Goal: Register for event/course

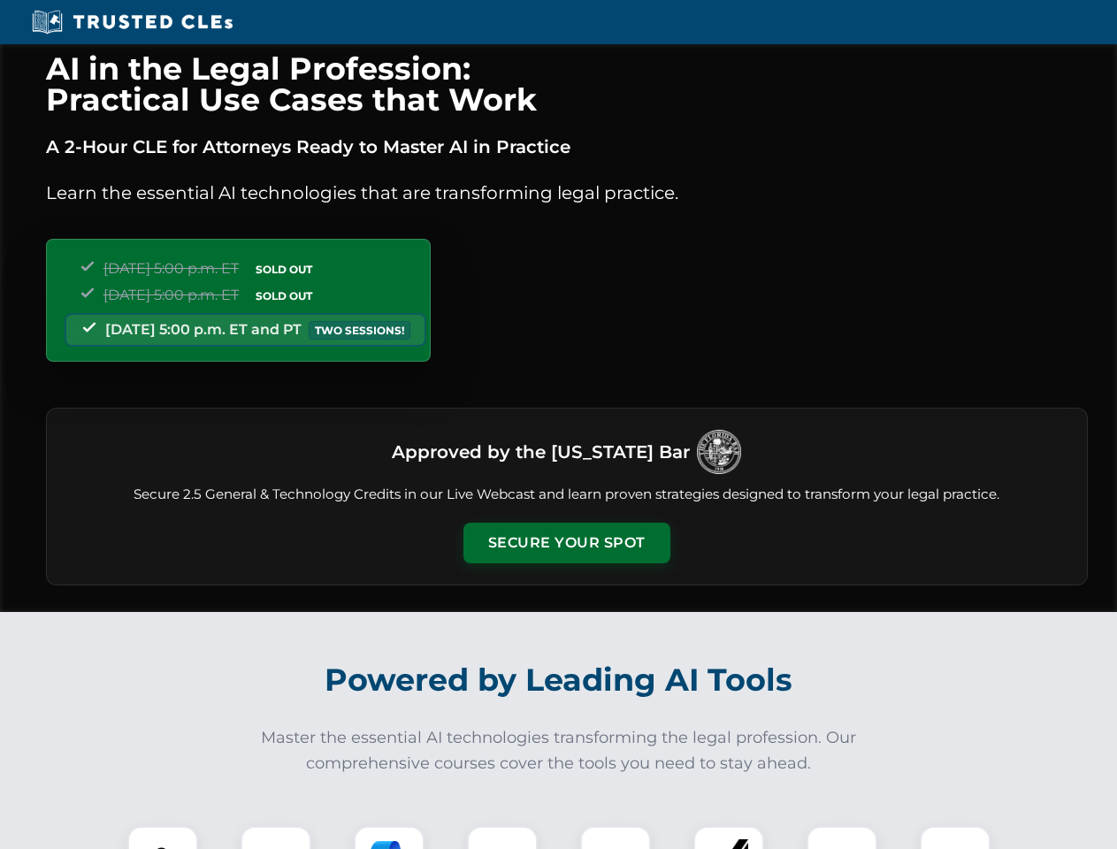
click at [566, 543] on button "Secure Your Spot" at bounding box center [567, 543] width 207 height 41
click at [163, 838] on img at bounding box center [162, 861] width 51 height 51
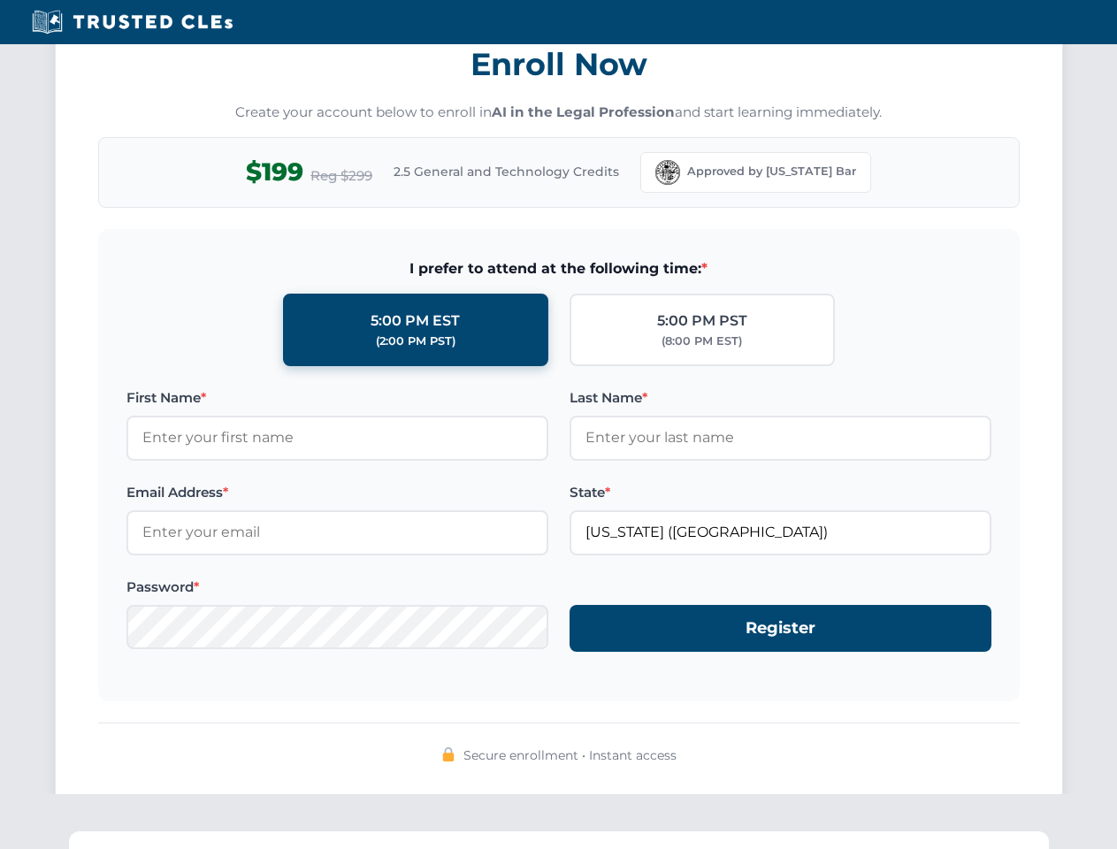
scroll to position [1737, 0]
